Goal: Register for event/course

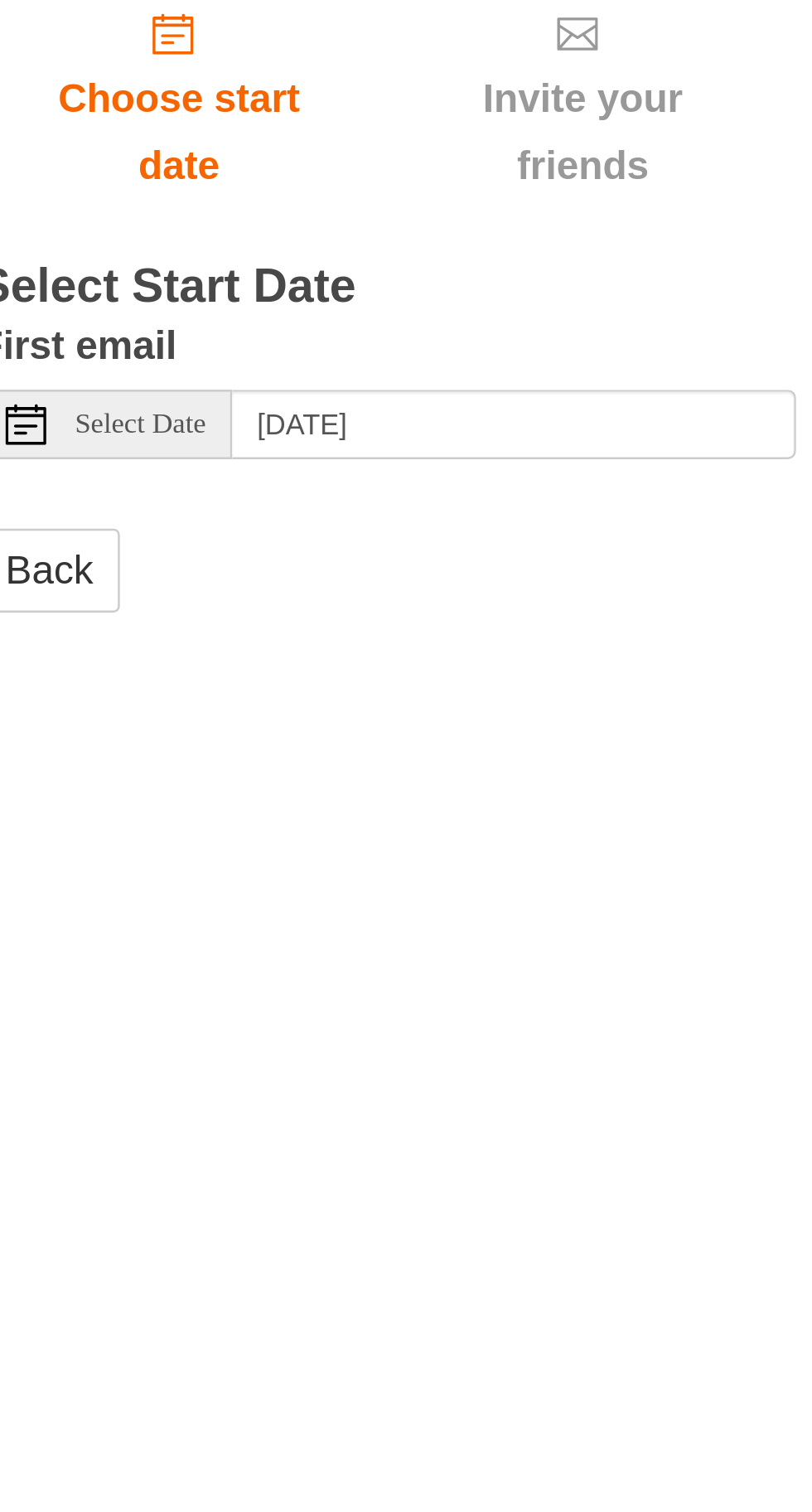
click at [214, 365] on span "Select Date" at bounding box center [223, 371] width 53 height 12
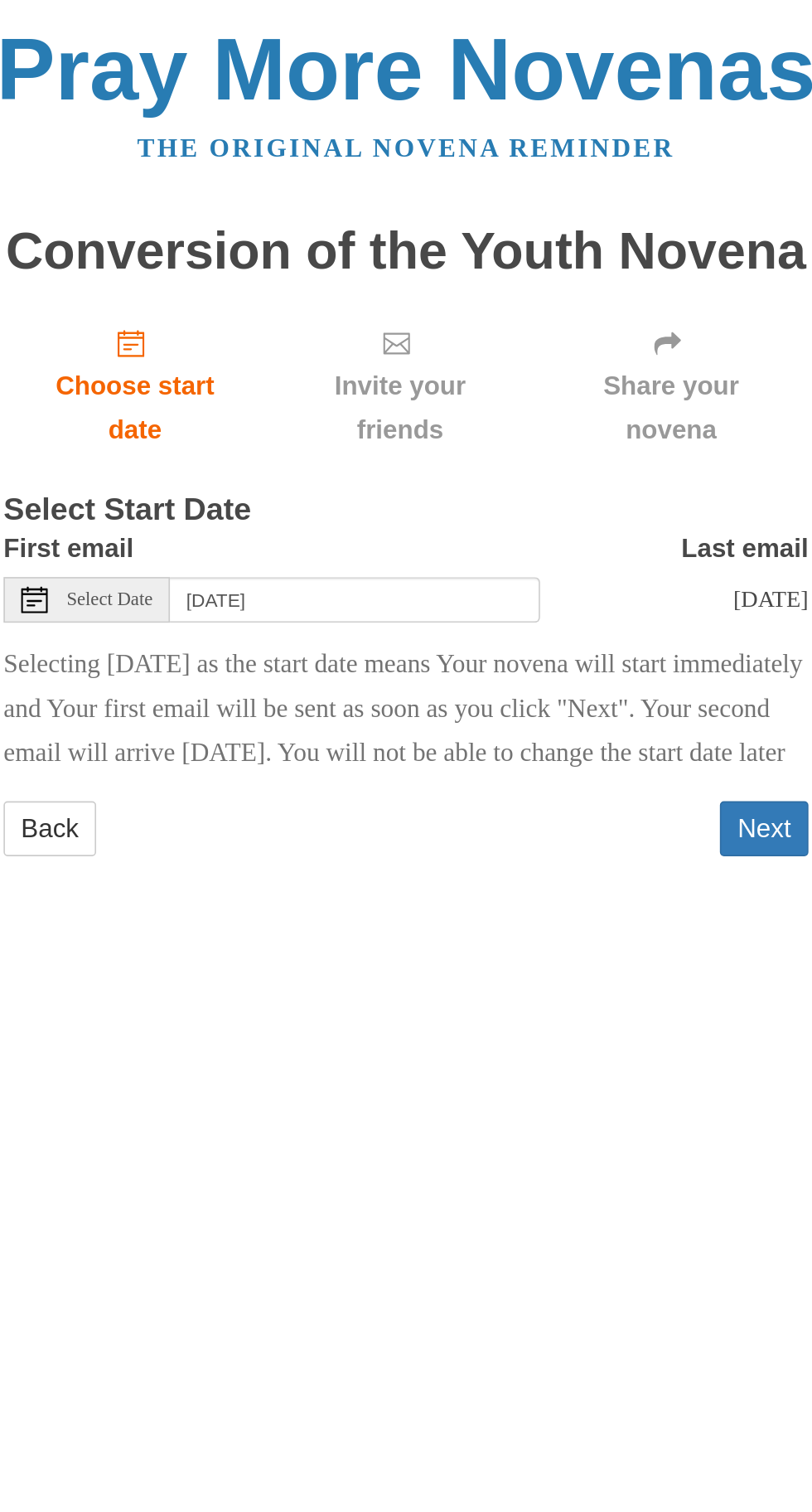
click at [204, 365] on span "Select Date" at bounding box center [223, 371] width 53 height 12
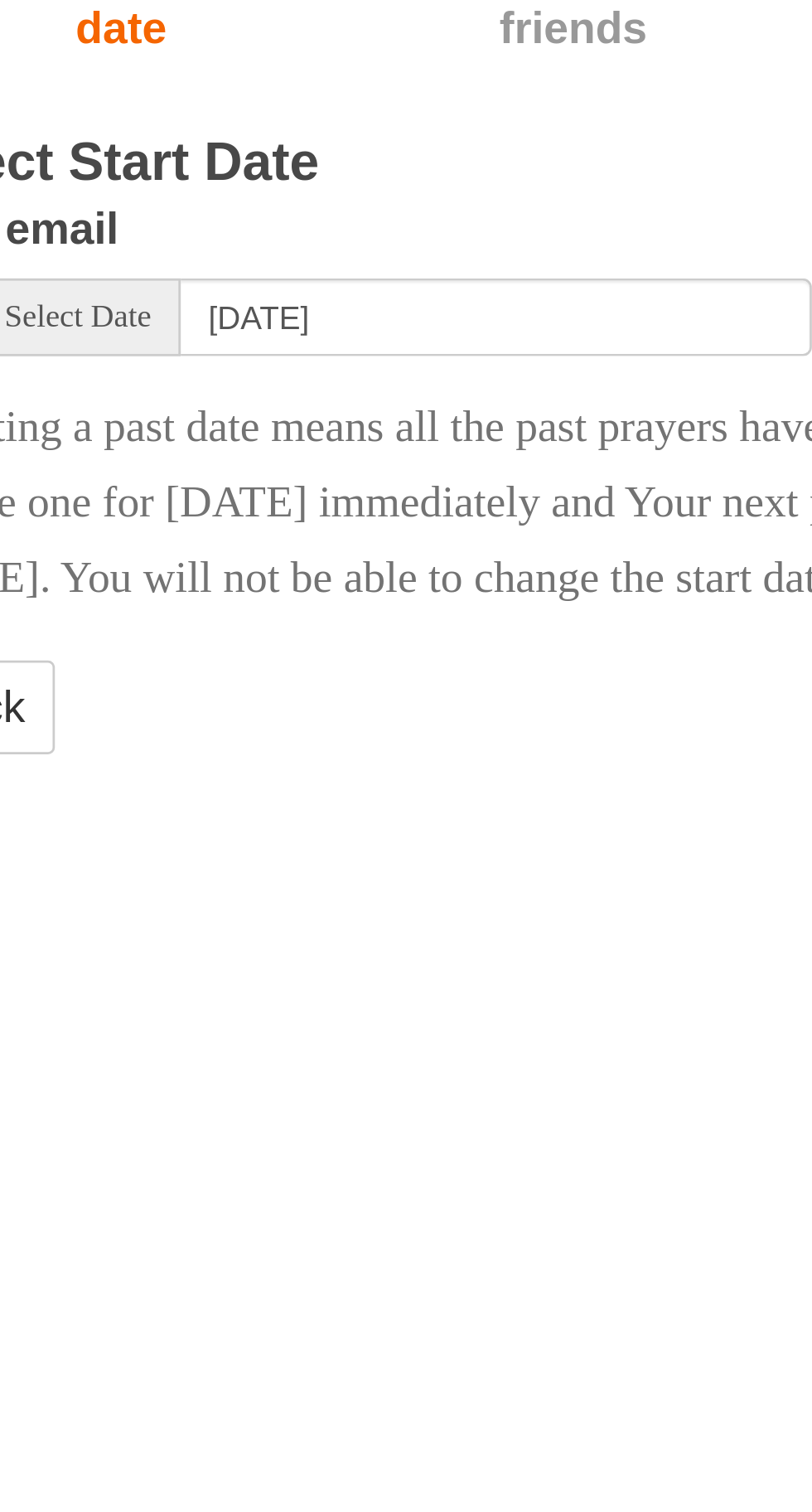
click at [223, 365] on span "Select Date" at bounding box center [223, 371] width 53 height 12
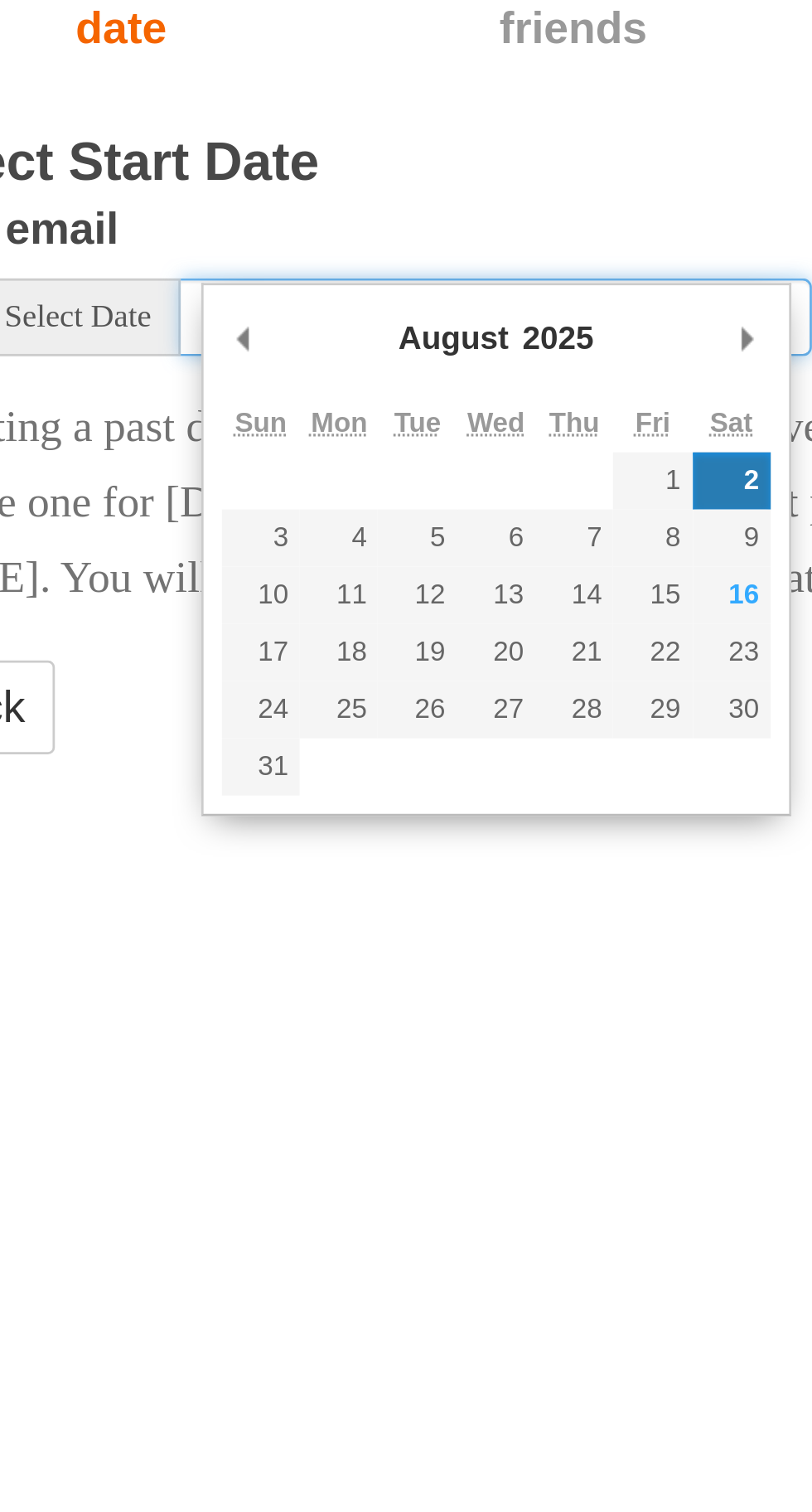
type input "Saturday, August 16th"
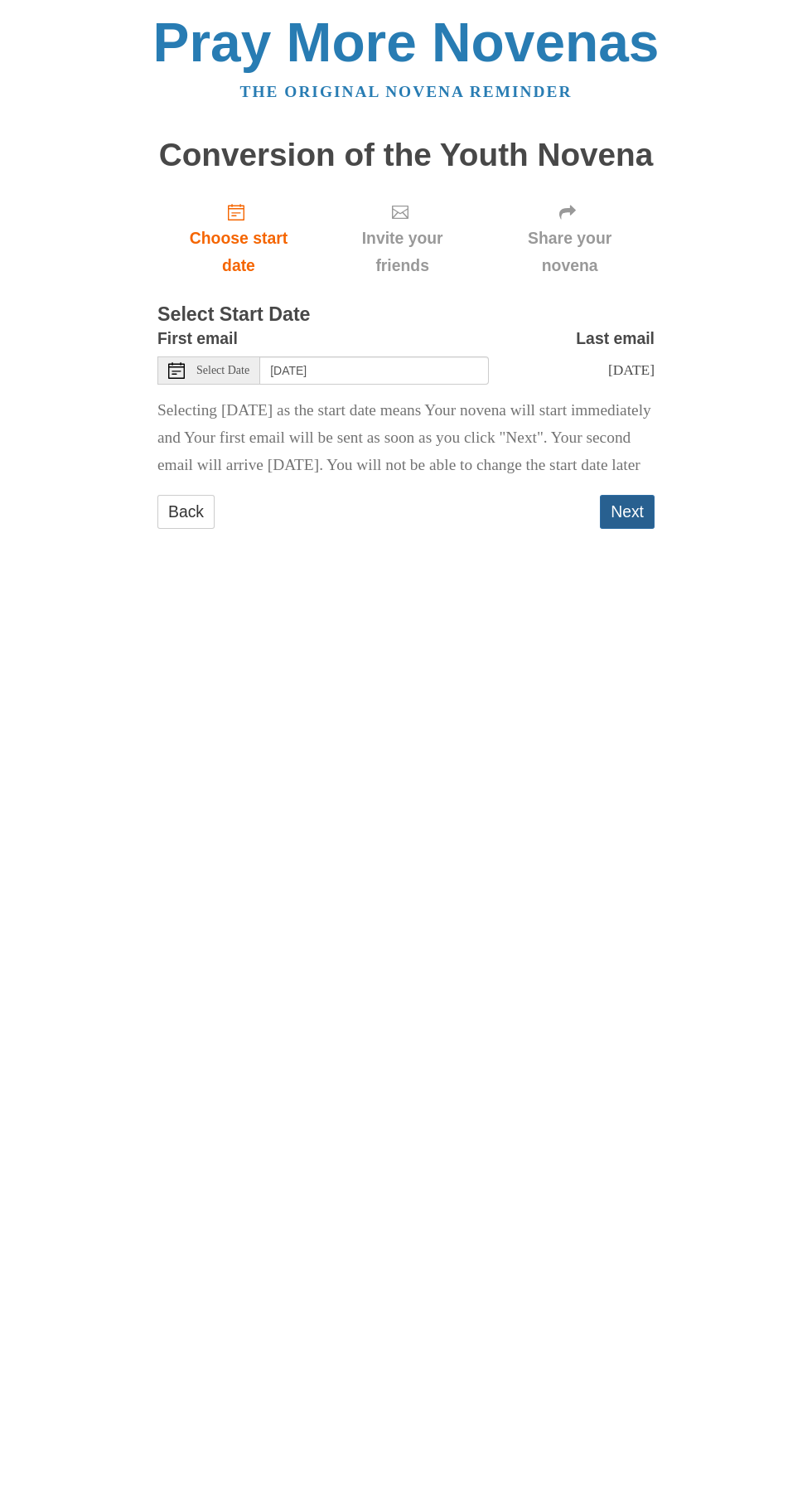
click at [645, 521] on button "Next" at bounding box center [627, 512] width 55 height 34
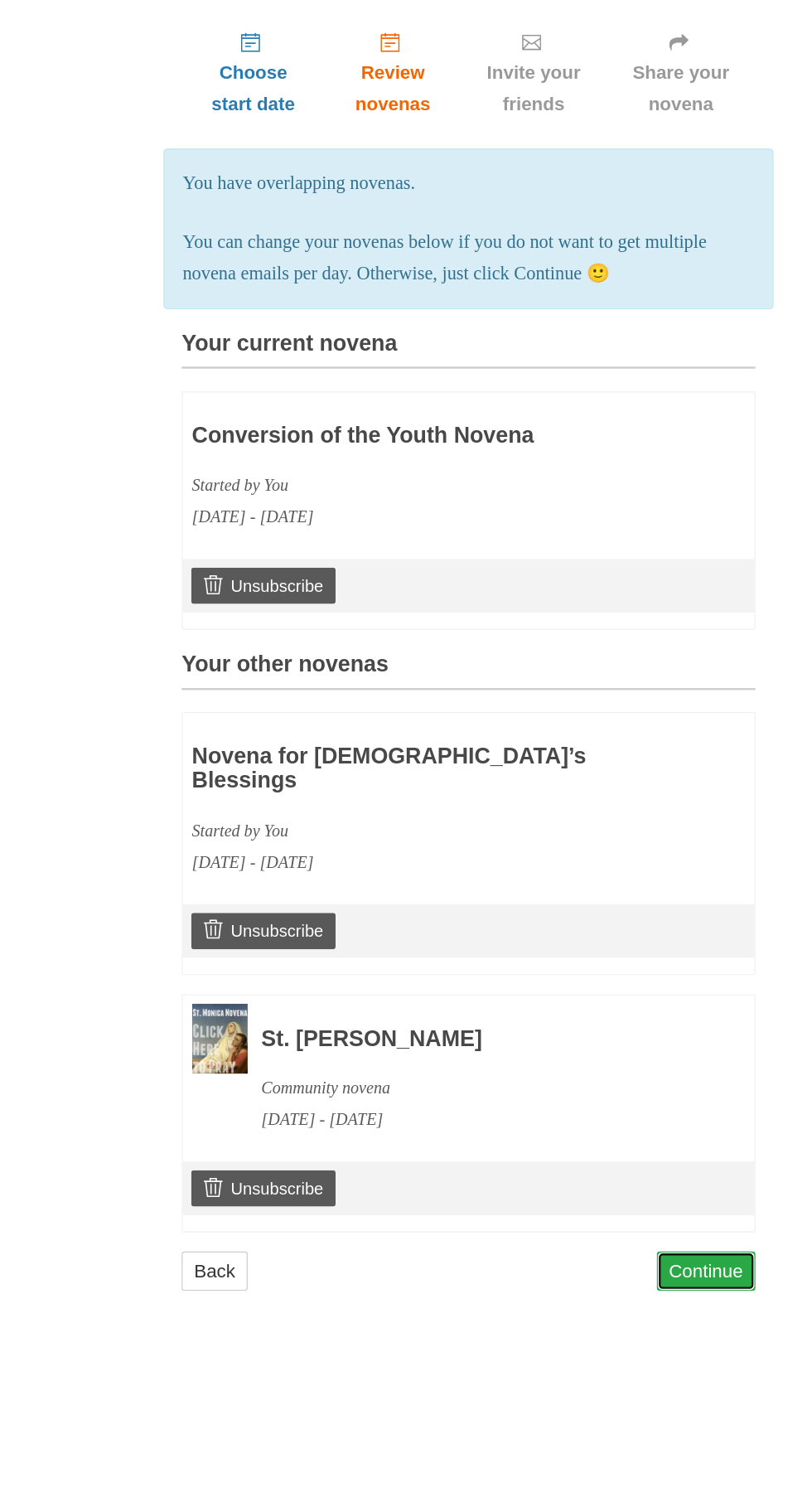
click at [623, 1284] on link "Continue" at bounding box center [612, 1277] width 86 height 34
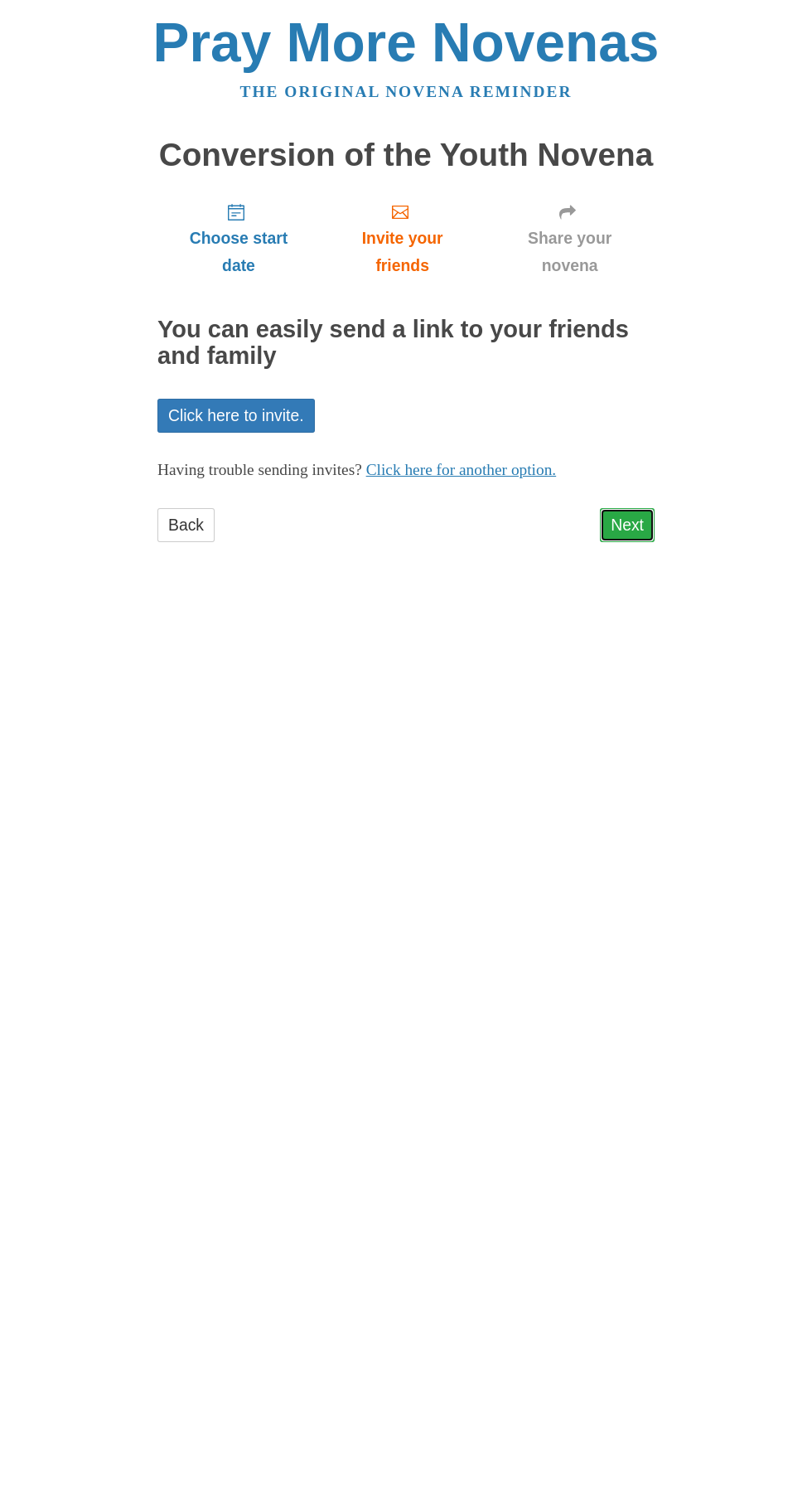
click at [644, 508] on link "Next" at bounding box center [627, 525] width 55 height 34
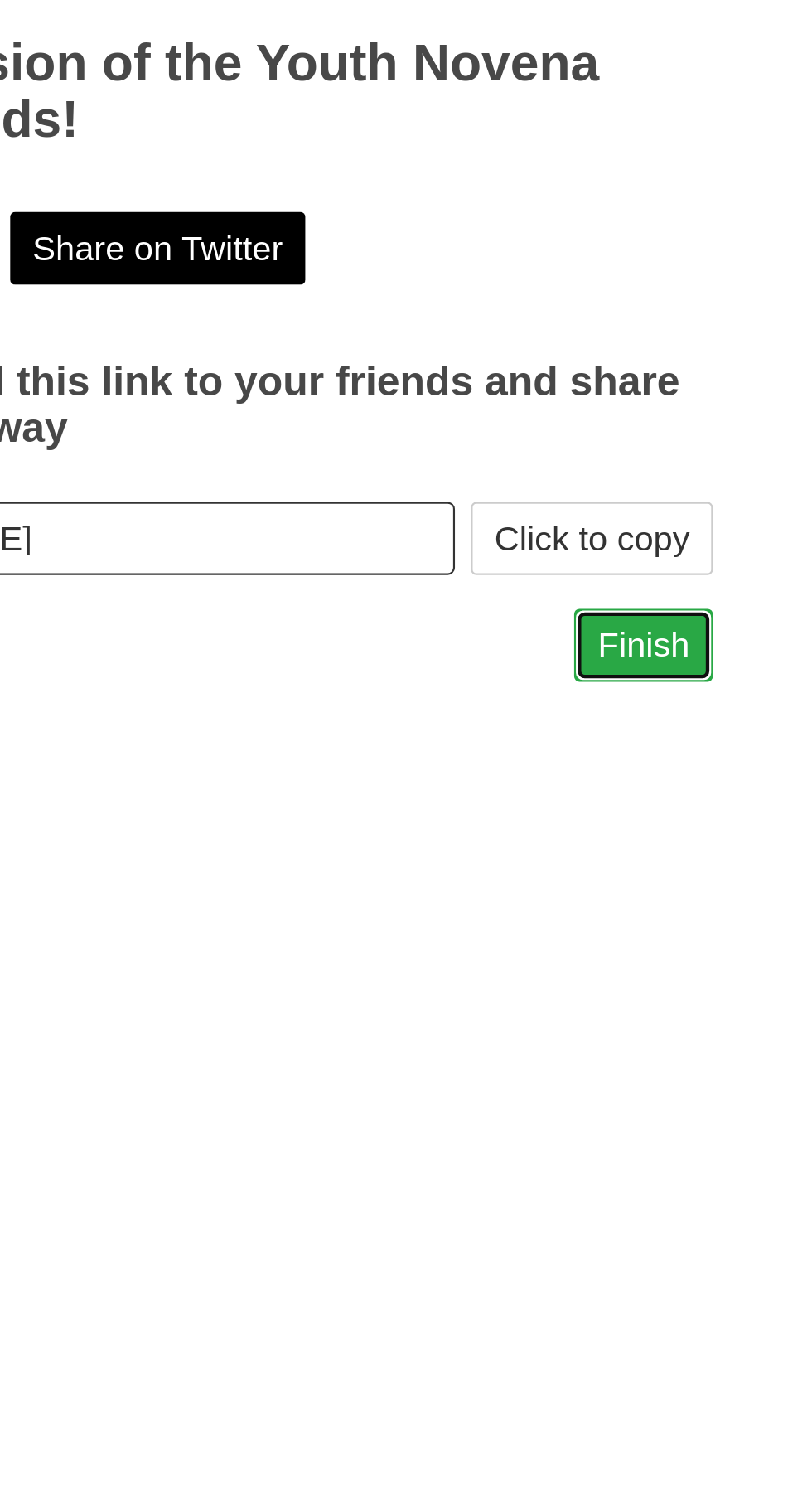
click at [621, 584] on link "Finish" at bounding box center [622, 601] width 64 height 34
